Goal: Task Accomplishment & Management: Manage account settings

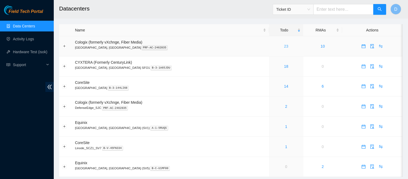
click at [284, 46] on link "23" at bounding box center [286, 46] width 4 height 4
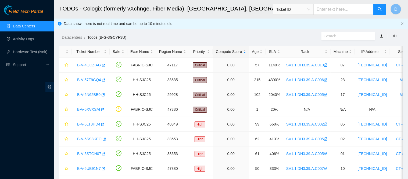
click at [35, 28] on link "Data Centers" at bounding box center [24, 26] width 22 height 4
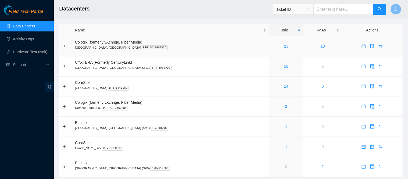
click at [272, 46] on div "23" at bounding box center [286, 46] width 29 height 6
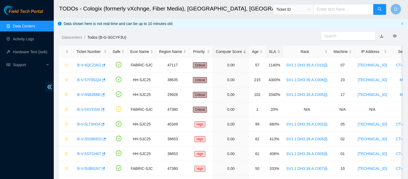
click at [268, 49] on div "SLA" at bounding box center [274, 52] width 12 height 6
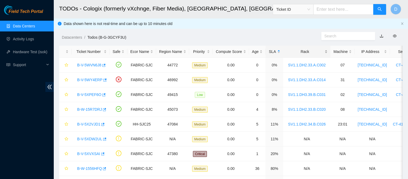
click at [299, 52] on div "Rack" at bounding box center [306, 52] width 41 height 6
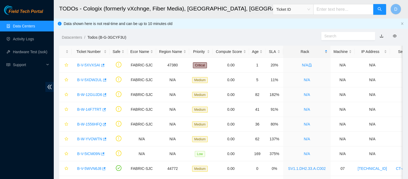
click at [299, 52] on div "Rack" at bounding box center [306, 52] width 41 height 6
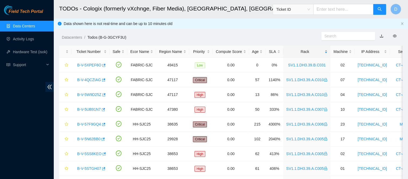
click at [299, 52] on div "Rack" at bounding box center [306, 52] width 41 height 6
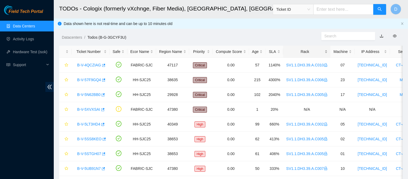
click at [299, 52] on div "Rack" at bounding box center [306, 52] width 41 height 6
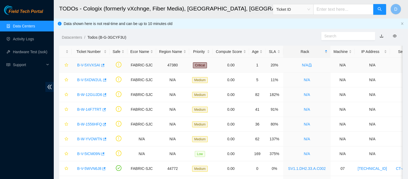
click at [88, 66] on link "B-V-5XVXSAI" at bounding box center [88, 65] width 23 height 4
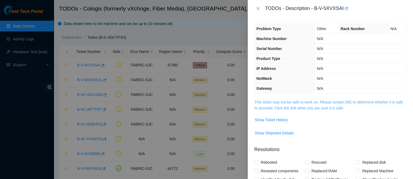
click at [297, 106] on link "This ticket may not be safe to work on. Please contact NIE to determine whether…" at bounding box center [328, 105] width 148 height 10
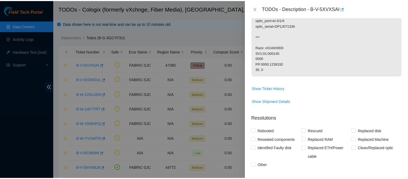
scroll to position [175, 0]
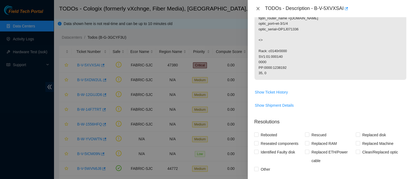
click at [260, 10] on button "Close" at bounding box center [258, 8] width 8 height 5
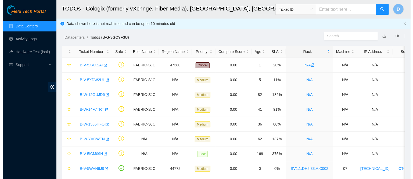
scroll to position [140, 0]
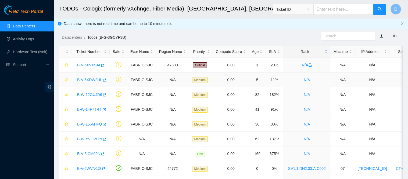
drag, startPoint x: 95, startPoint y: 77, endPoint x: 131, endPoint y: 76, distance: 35.5
click at [95, 78] on link "B-V-5XDW2UL" at bounding box center [89, 80] width 25 height 4
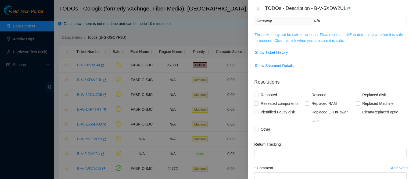
scroll to position [64, 0]
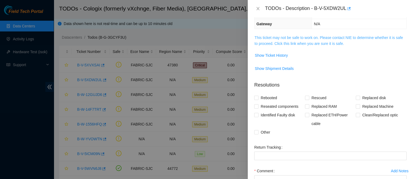
click at [302, 38] on link "This ticket may not be safe to work on. Please contact NIE to determine whether…" at bounding box center [328, 40] width 148 height 10
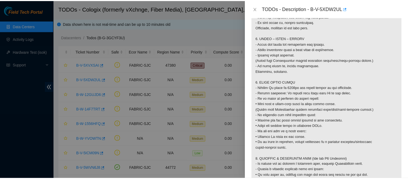
scroll to position [435, 0]
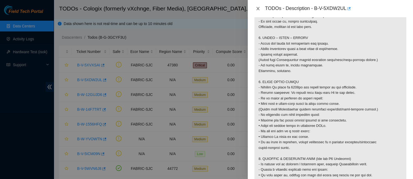
click at [258, 10] on icon "close" at bounding box center [258, 8] width 4 height 4
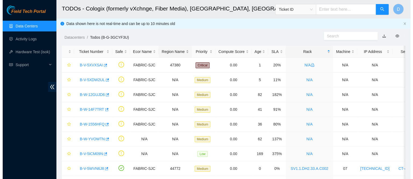
scroll to position [140, 0]
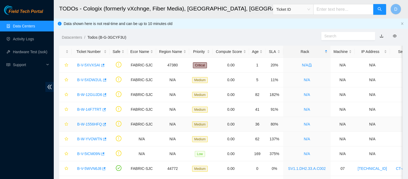
click at [83, 128] on td "B-W-1556HFQ" at bounding box center [90, 124] width 38 height 15
click at [90, 124] on link "B-W-1556HFQ" at bounding box center [89, 124] width 25 height 4
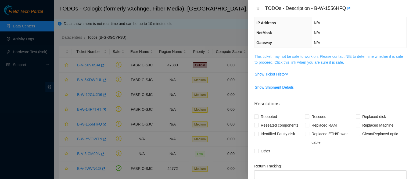
scroll to position [45, 0]
click at [296, 62] on link "This ticket may not be safe to work on. Please contact NIE to determine whether…" at bounding box center [328, 60] width 148 height 10
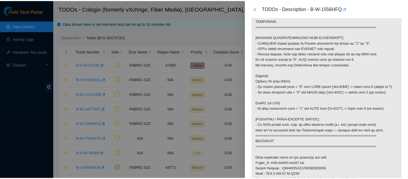
scroll to position [181, 0]
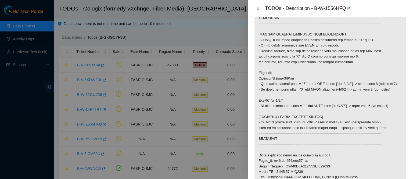
click at [257, 10] on icon "close" at bounding box center [258, 8] width 4 height 4
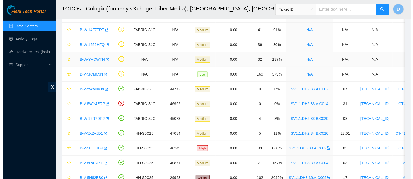
scroll to position [80, 0]
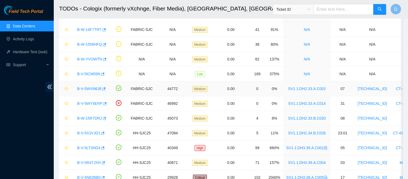
click at [86, 88] on link "B-V-5WVN6J8" at bounding box center [89, 88] width 24 height 4
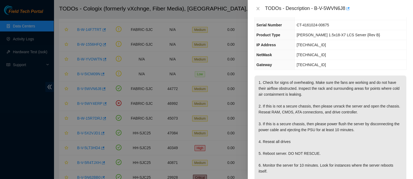
scroll to position [0, 0]
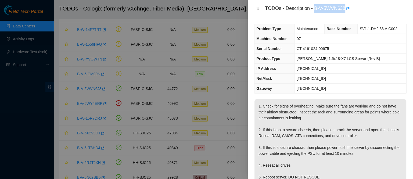
drag, startPoint x: 332, startPoint y: 8, endPoint x: 372, endPoint y: 9, distance: 40.3
click at [372, 9] on div "TODOs - Description - B-V-5WVN6J8" at bounding box center [336, 8] width 142 height 9
copy div "B-V-5WVN6J8"
click at [258, 7] on icon "close" at bounding box center [258, 8] width 4 height 4
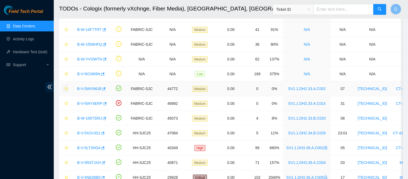
click at [66, 88] on icon "star" at bounding box center [66, 89] width 4 height 4
click at [89, 104] on link "B-V-5WY4ERP" at bounding box center [89, 103] width 25 height 4
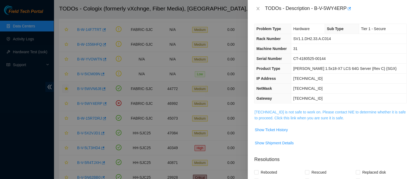
click at [292, 115] on link "[TECHNICAL_ID] is not safe to work on. Please contact NIE to determine whether …" at bounding box center [329, 115] width 151 height 10
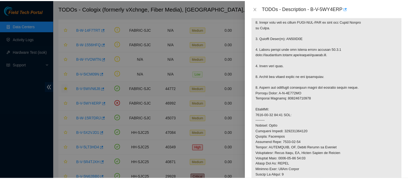
scroll to position [172, 0]
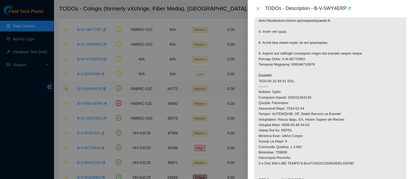
click at [259, 5] on div "TODOs - Description - B-V-5WY4ERP" at bounding box center [330, 8] width 152 height 9
click at [259, 9] on icon "close" at bounding box center [258, 8] width 4 height 4
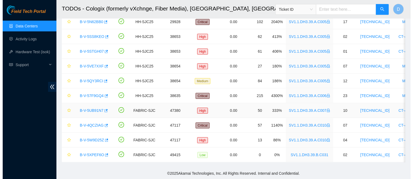
scroll to position [239, 0]
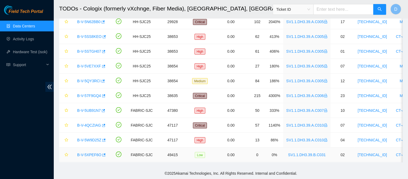
click at [86, 153] on link "B-V-5XPEF6O" at bounding box center [89, 155] width 24 height 4
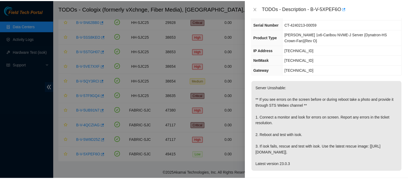
scroll to position [0, 0]
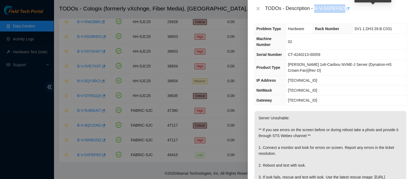
drag, startPoint x: 332, startPoint y: 9, endPoint x: 373, endPoint y: 8, distance: 41.1
click at [373, 8] on div "TODOs - Description - B-V-5XPEF6O" at bounding box center [336, 8] width 142 height 9
copy div "B-V-5XPEF6O"
click at [259, 9] on icon "close" at bounding box center [258, 8] width 4 height 4
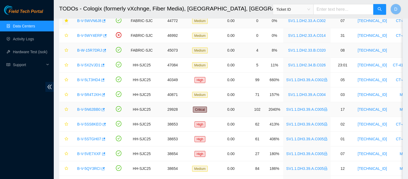
scroll to position [147, 0]
click at [93, 79] on link "B-V-5LT3HD4" at bounding box center [88, 80] width 23 height 4
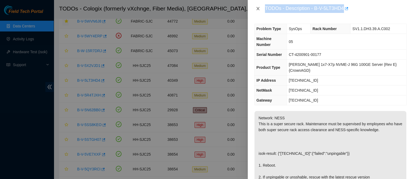
click at [258, 8] on icon "close" at bounding box center [257, 8] width 3 height 3
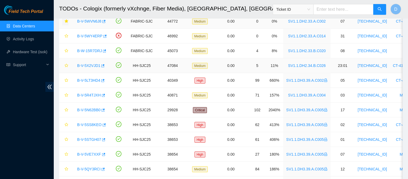
click at [89, 64] on link "B-V-5X2VJD1" at bounding box center [88, 65] width 23 height 4
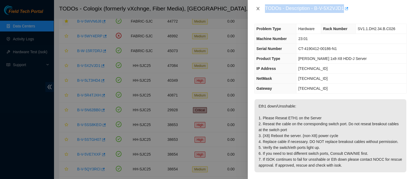
click at [257, 7] on icon "close" at bounding box center [258, 8] width 4 height 4
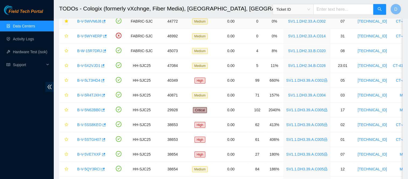
scroll to position [239, 0]
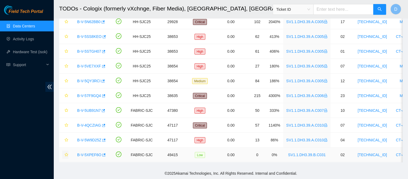
click at [68, 153] on icon "star" at bounding box center [66, 155] width 4 height 4
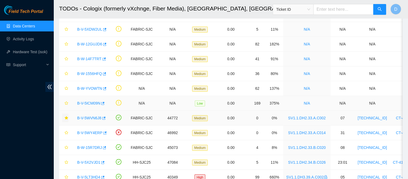
scroll to position [0, 0]
